Goal: Information Seeking & Learning: Find specific fact

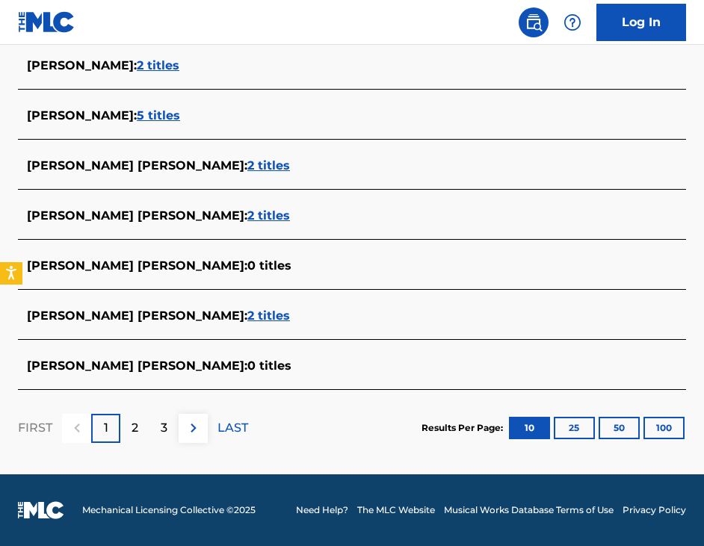
scroll to position [575, 0]
click at [247, 315] on span "2 titles" at bounding box center [268, 316] width 43 height 14
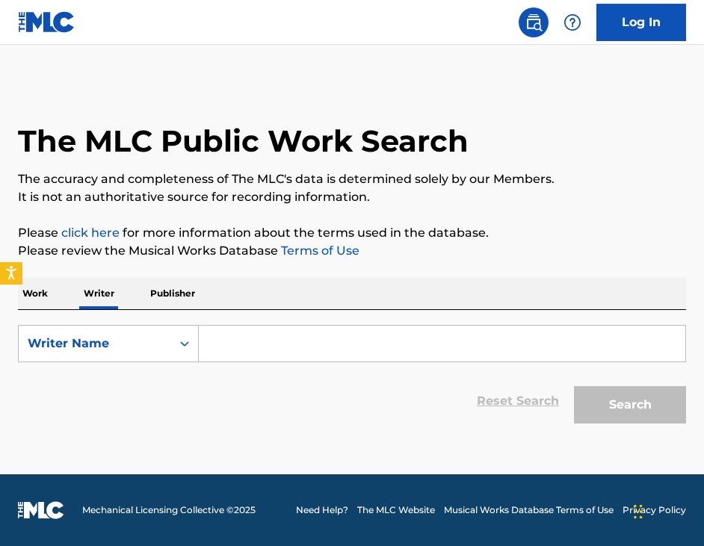
click at [244, 348] on input "Search Form" at bounding box center [442, 344] width 486 height 36
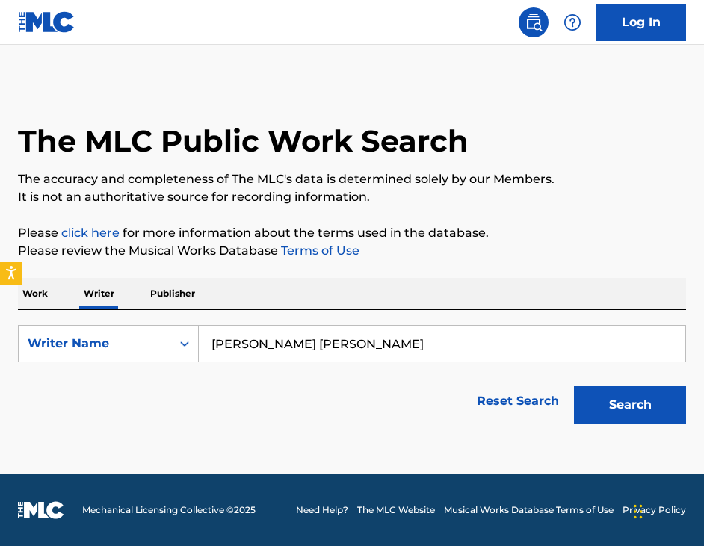
click at [630, 405] on button "Search" at bounding box center [630, 404] width 112 height 37
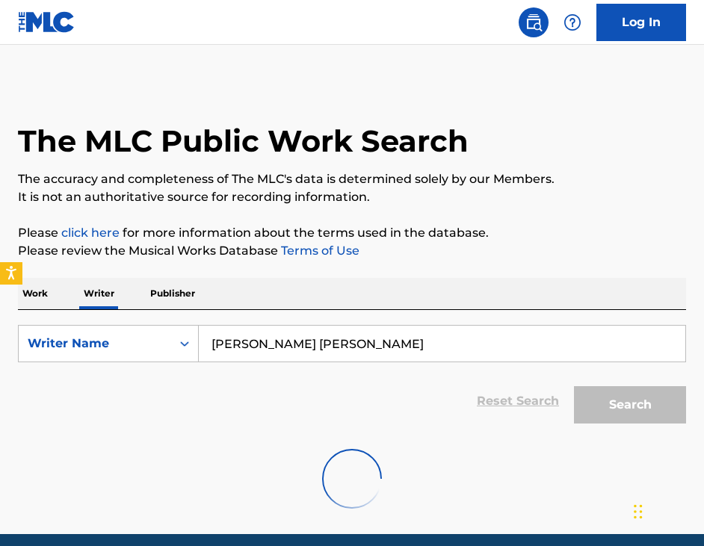
click at [263, 347] on input "Ian Rowena perez" at bounding box center [442, 344] width 486 height 36
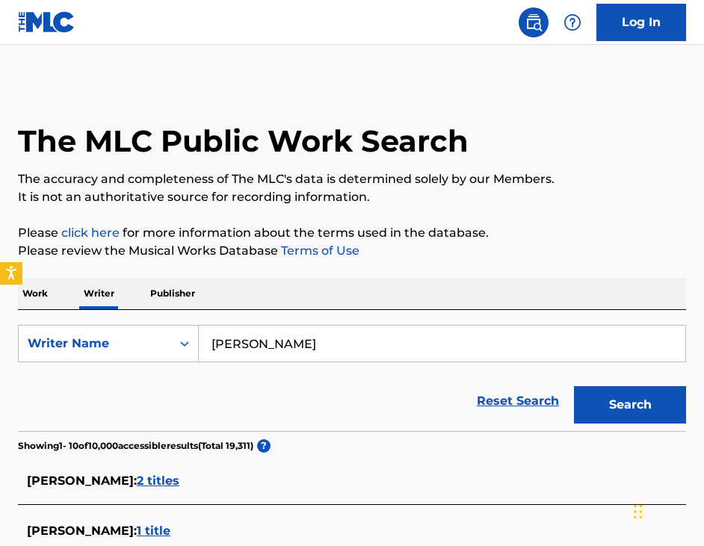
type input "Ian Rohena perez"
click at [630, 405] on button "Search" at bounding box center [630, 404] width 112 height 37
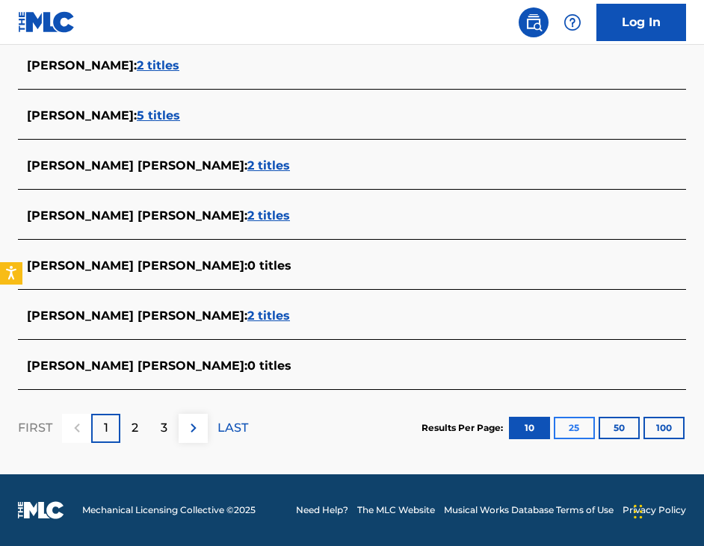
click at [577, 421] on button "25" at bounding box center [574, 428] width 41 height 22
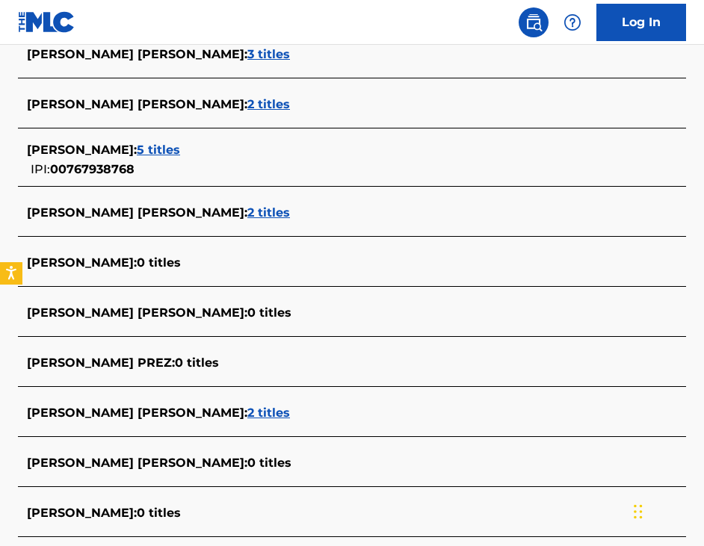
scroll to position [1217, 0]
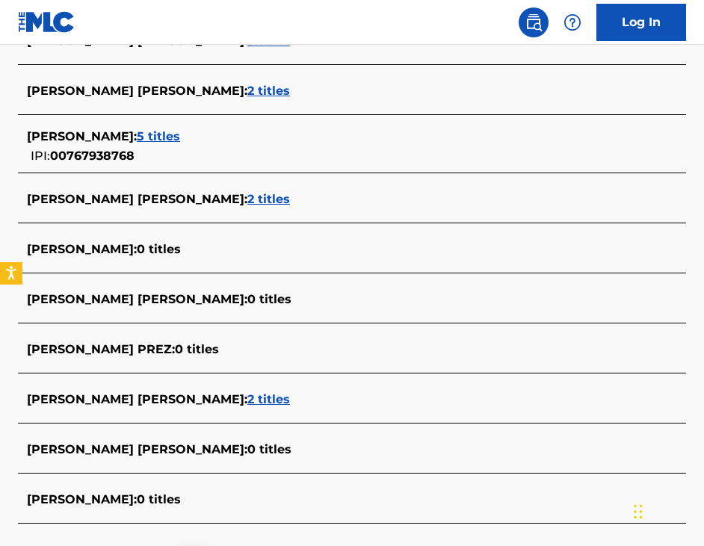
click at [247, 400] on span "2 titles" at bounding box center [268, 399] width 43 height 14
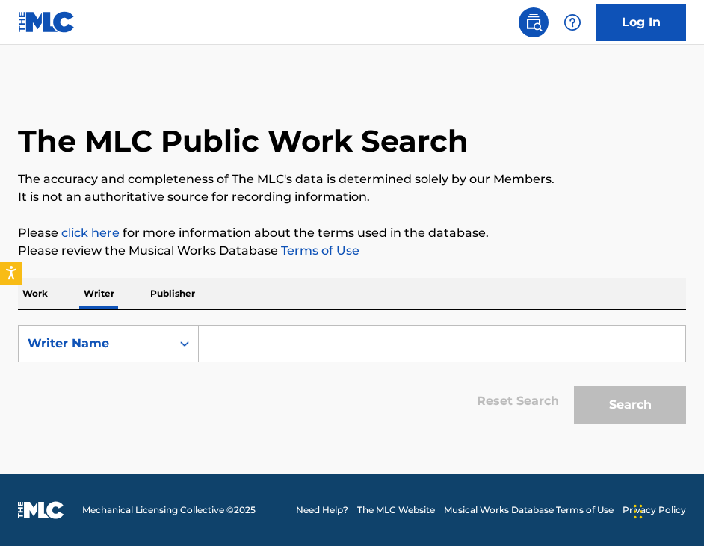
click at [365, 348] on input "Search Form" at bounding box center [442, 344] width 486 height 36
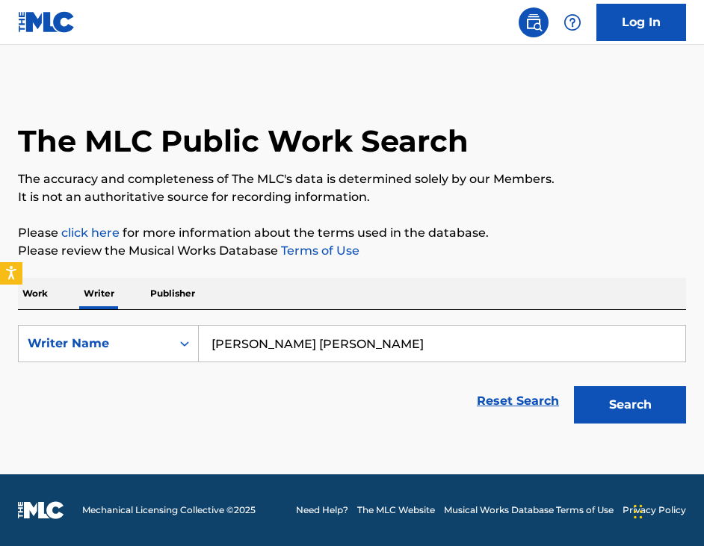
click at [630, 405] on button "Search" at bounding box center [630, 404] width 112 height 37
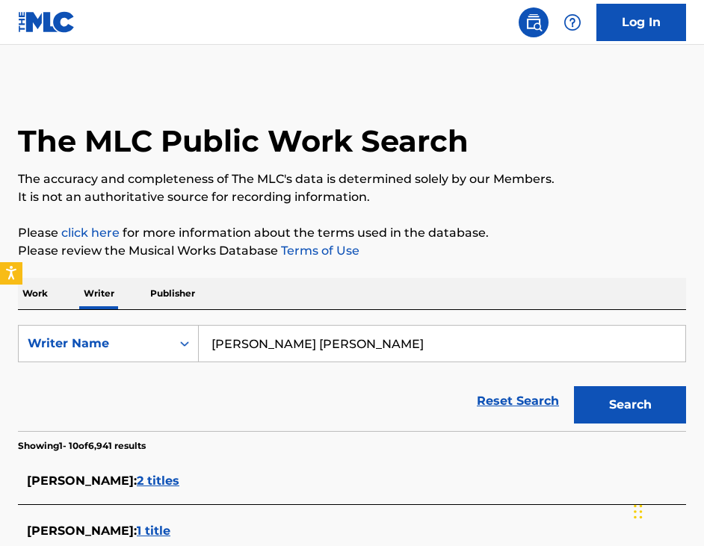
click at [264, 348] on input "Ian Rowena prez" at bounding box center [442, 344] width 486 height 36
type input "Ian Rohena prez"
click at [630, 405] on button "Search" at bounding box center [630, 404] width 112 height 37
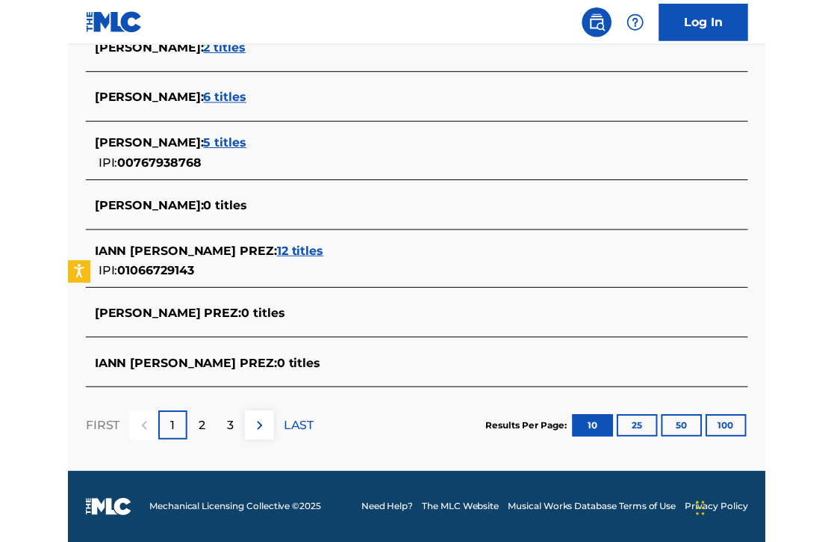
scroll to position [583, 0]
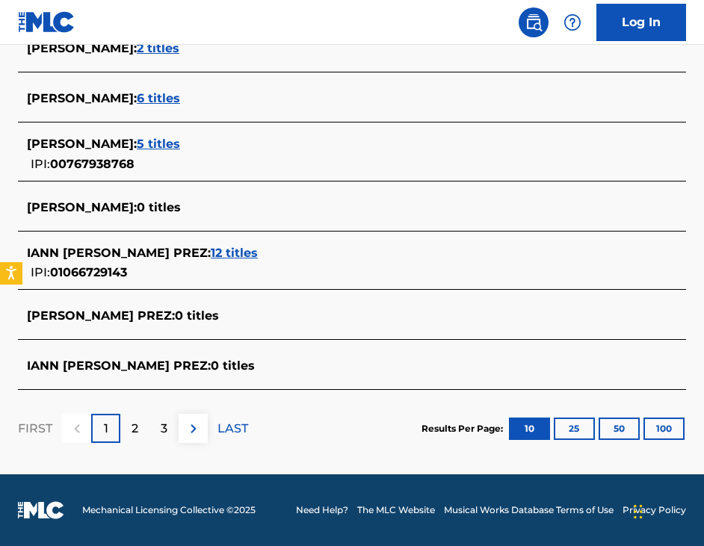
click at [258, 255] on span "12 titles" at bounding box center [234, 253] width 47 height 14
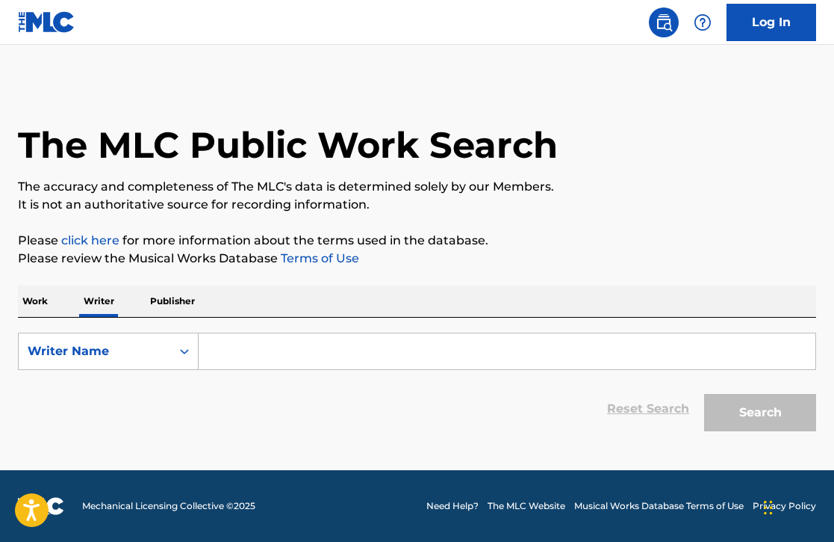
click at [229, 341] on input "Search Form" at bounding box center [507, 351] width 617 height 36
click at [315, 352] on input "Search Form" at bounding box center [507, 351] width 617 height 36
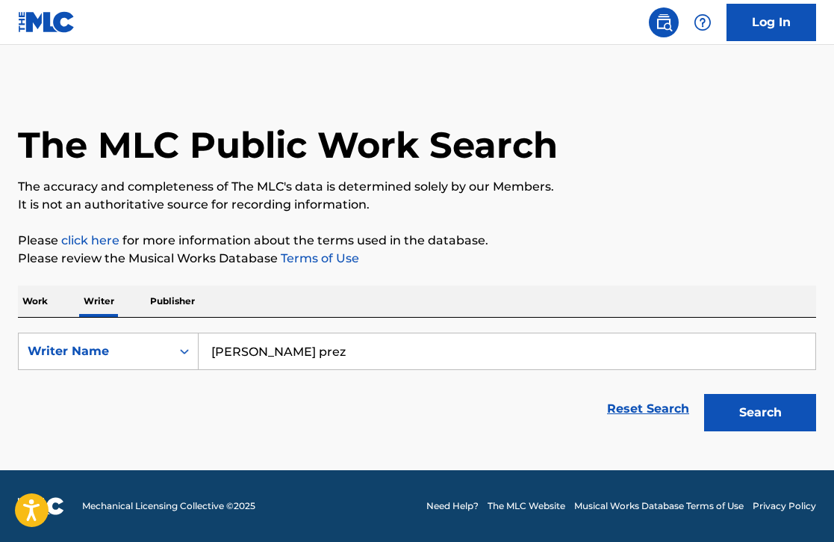
type input "[PERSON_NAME] prez"
click at [761, 412] on button "Search" at bounding box center [761, 412] width 112 height 37
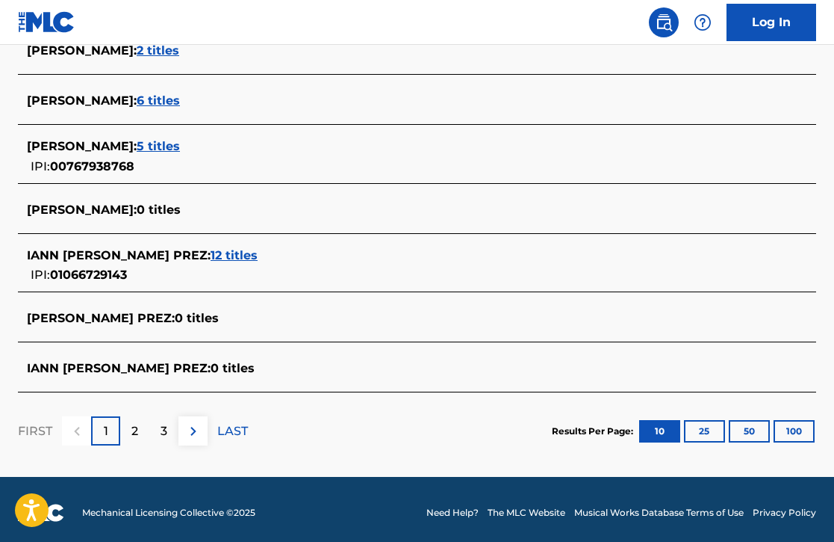
scroll to position [566, 0]
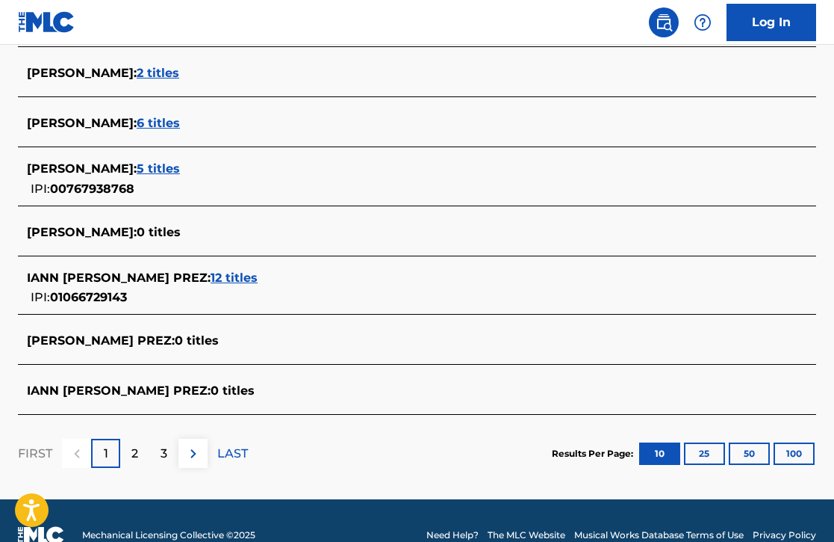
click at [258, 276] on span "12 titles" at bounding box center [234, 277] width 47 height 14
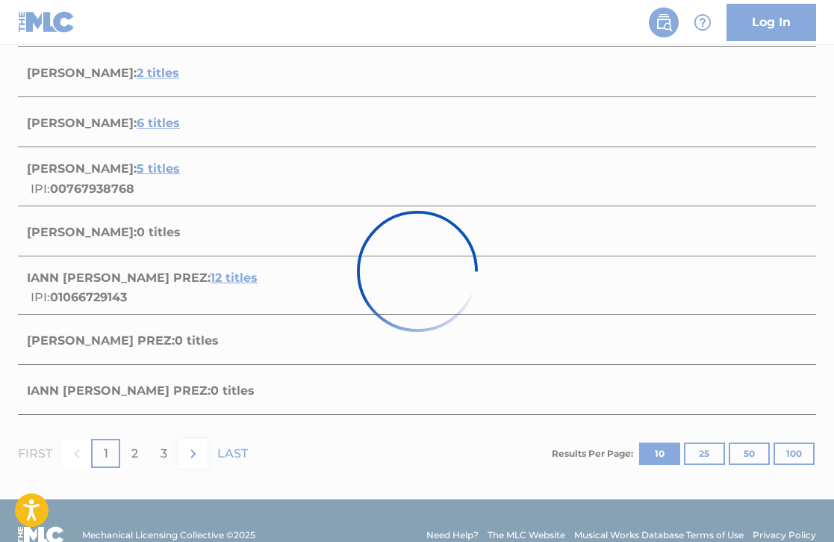
click at [270, 276] on div at bounding box center [417, 271] width 834 height 542
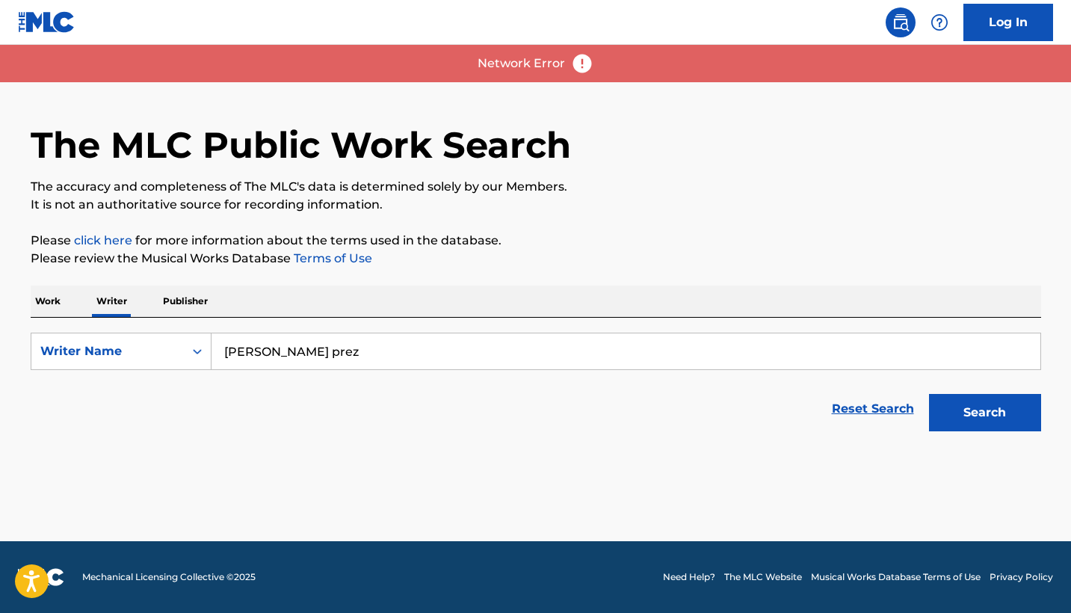
scroll to position [0, 0]
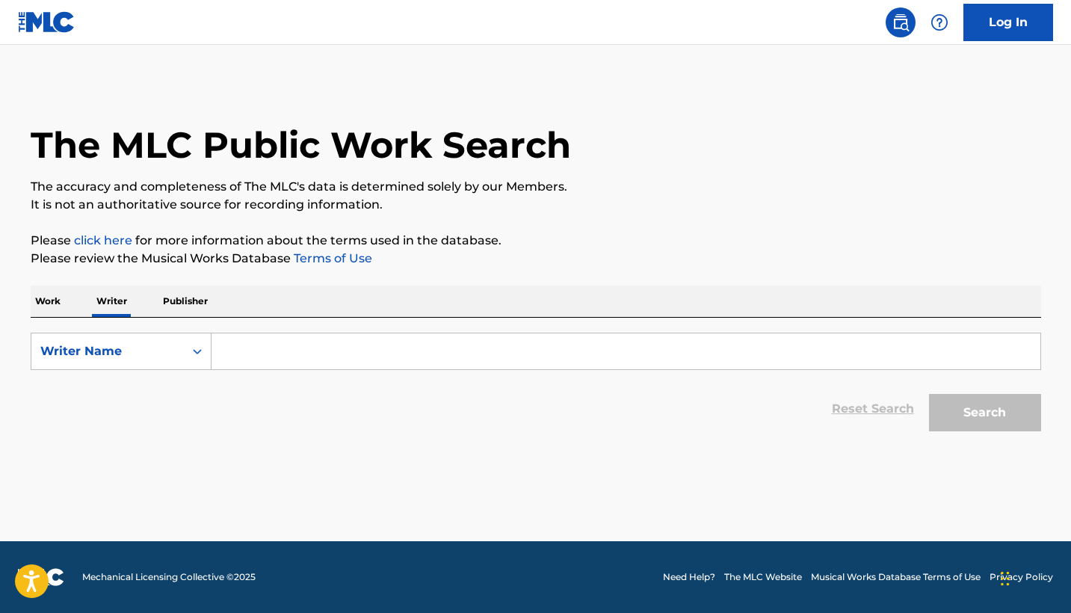
click at [344, 349] on input "Search Form" at bounding box center [625, 351] width 829 height 36
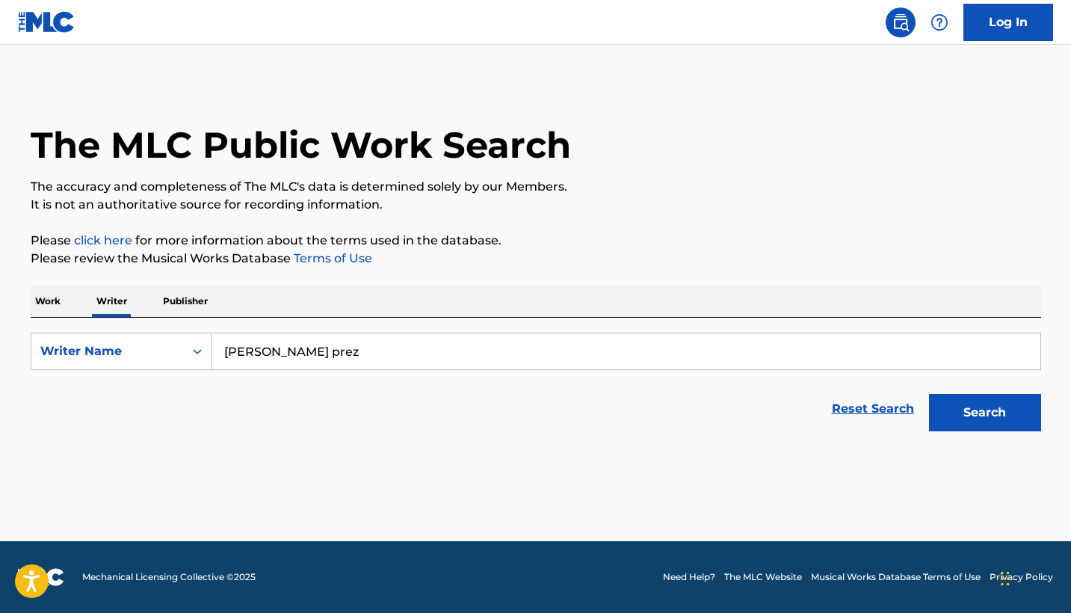
type input "[PERSON_NAME] prez"
click at [984, 412] on button "Search" at bounding box center [985, 412] width 112 height 37
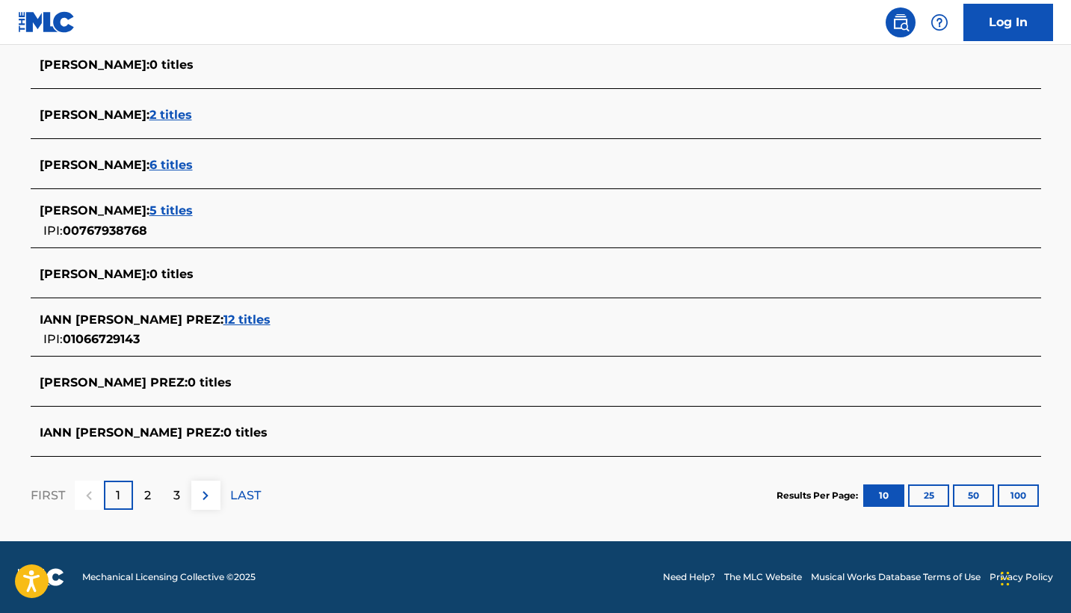
scroll to position [524, 0]
click at [270, 314] on span "12 titles" at bounding box center [246, 319] width 47 height 14
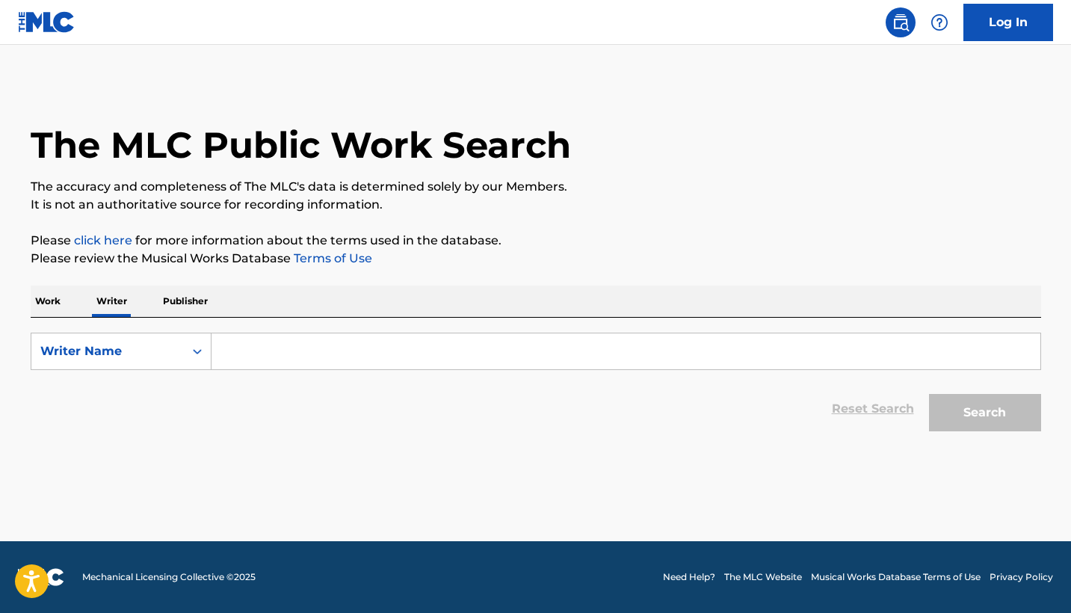
click at [338, 342] on input "Search Form" at bounding box center [625, 351] width 829 height 36
click at [63, 302] on p "Work" at bounding box center [48, 300] width 34 height 31
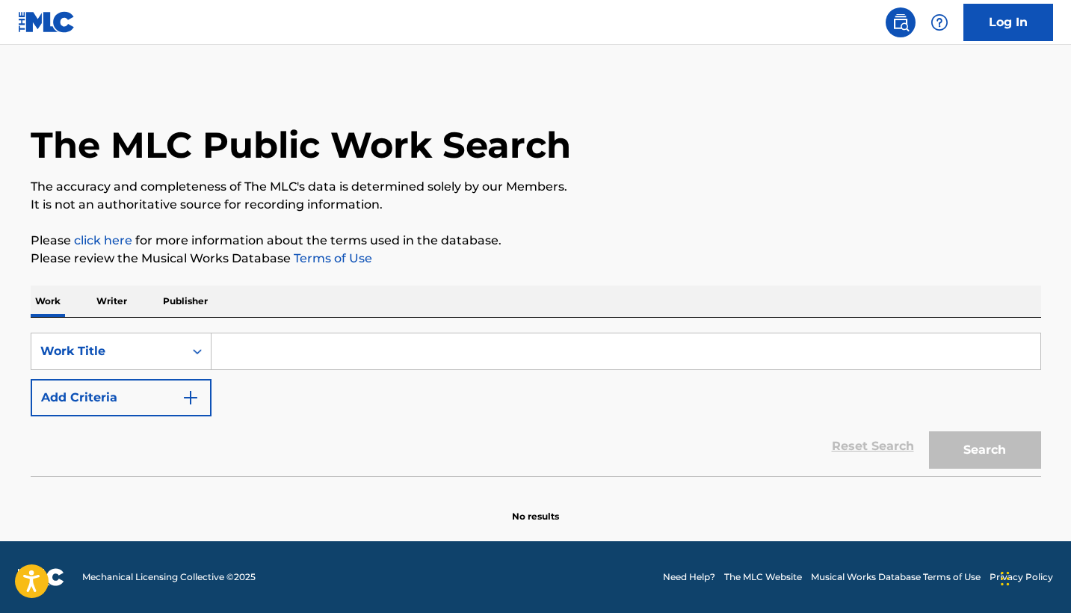
click at [112, 298] on p "Writer" at bounding box center [112, 300] width 40 height 31
click at [289, 341] on input "Search Form" at bounding box center [625, 351] width 829 height 36
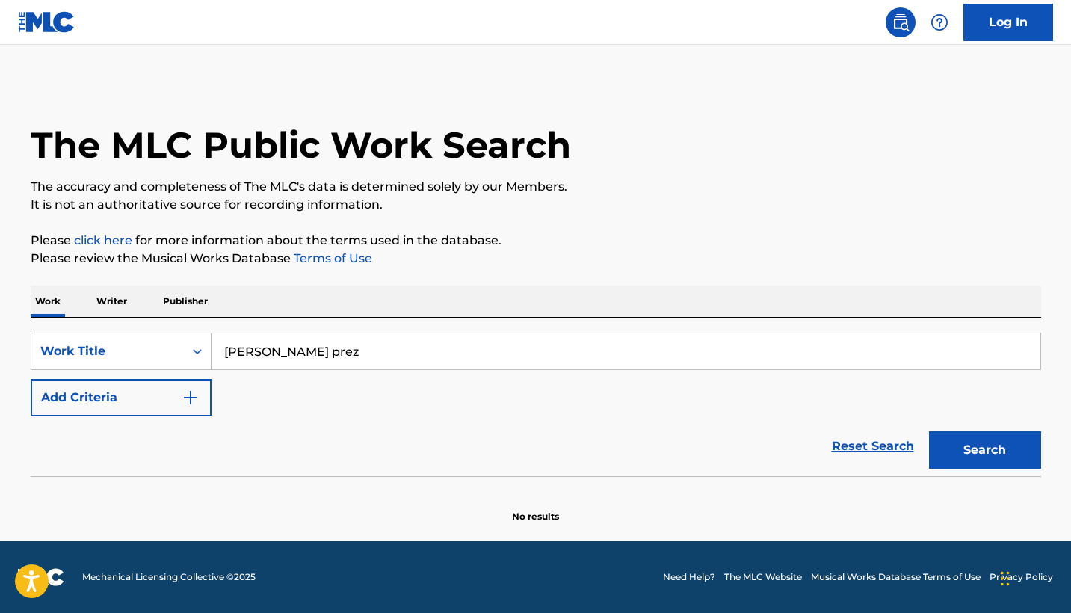
type input "Ian Rohena prez"
click at [984, 450] on button "Search" at bounding box center [985, 449] width 112 height 37
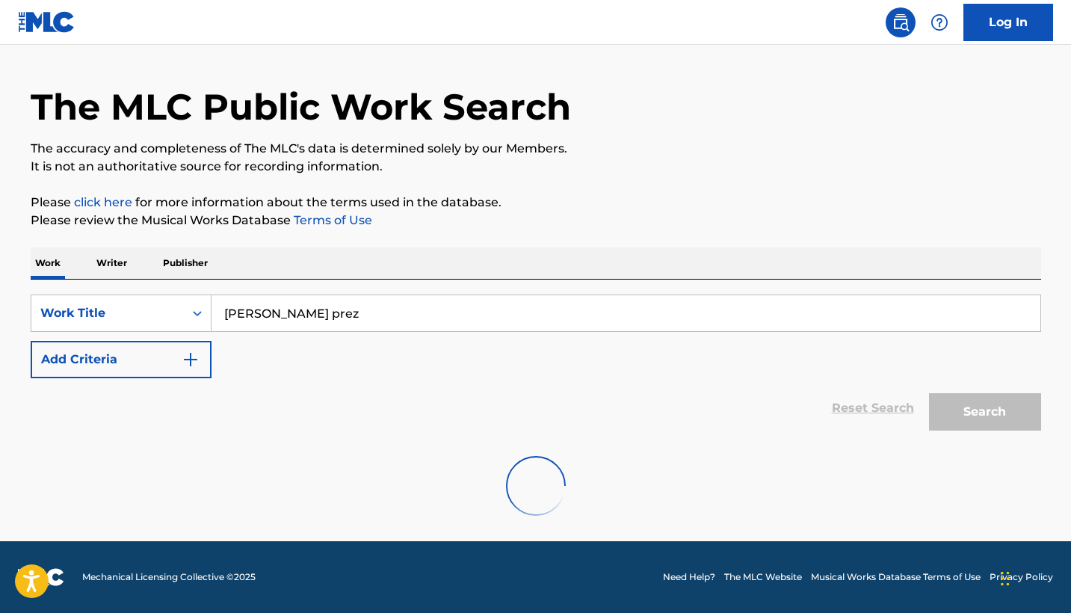
scroll to position [38, 0]
